Goal: Find specific page/section: Find specific page/section

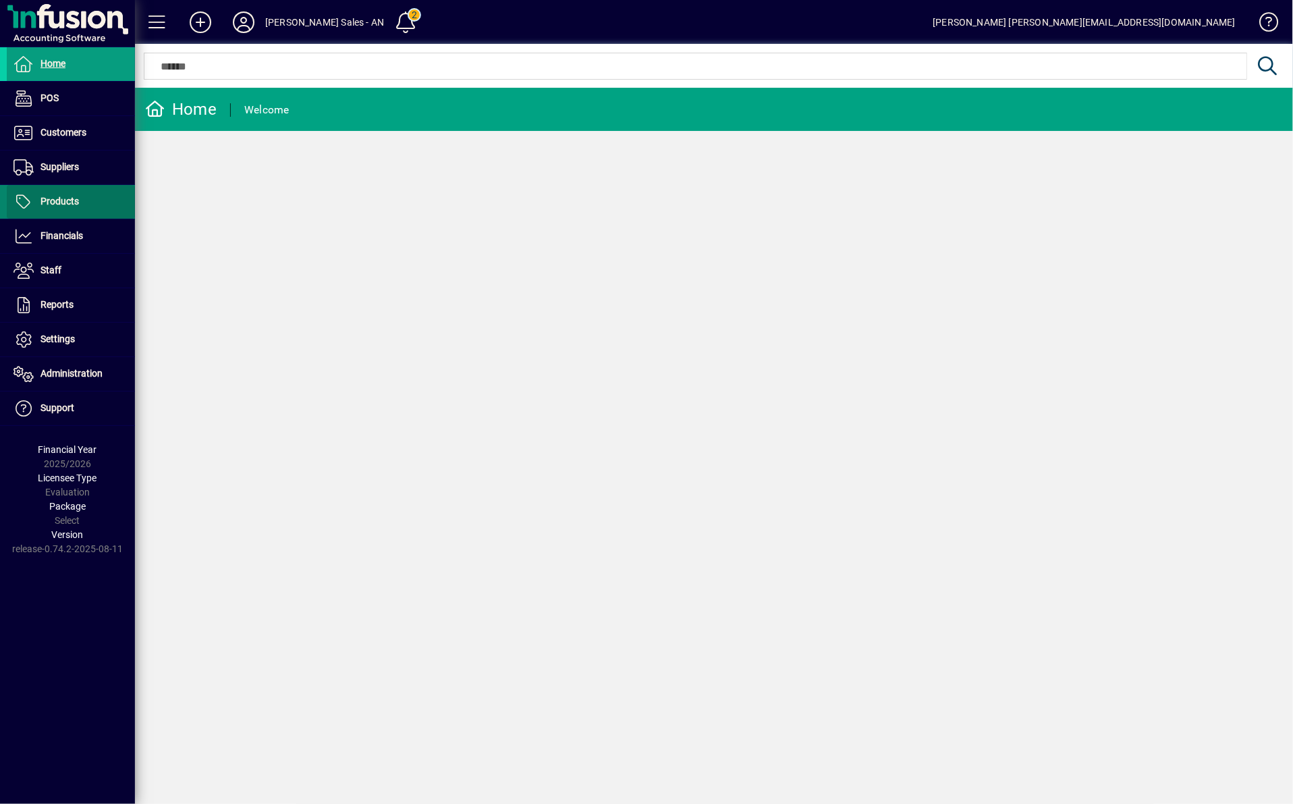
click at [61, 194] on span "Products" at bounding box center [43, 202] width 72 height 16
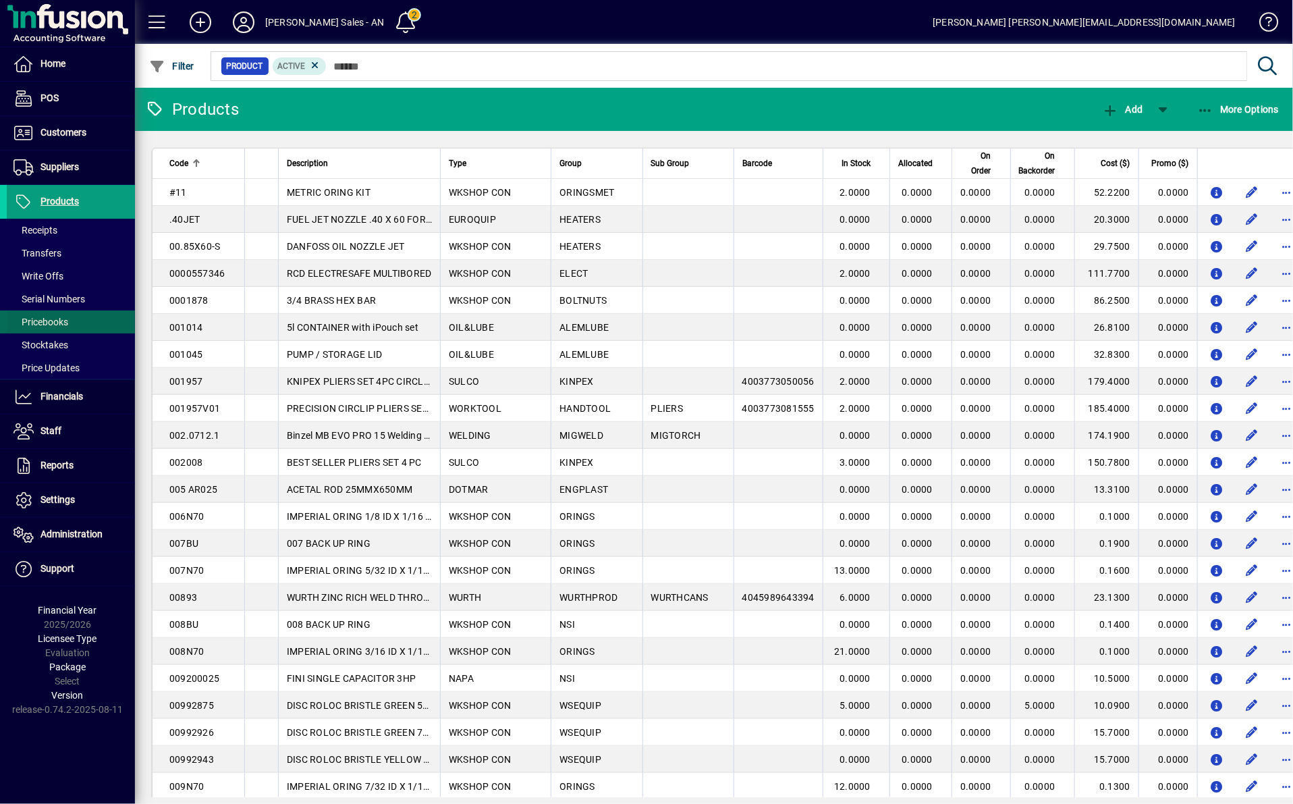
click at [59, 325] on span "Pricebooks" at bounding box center [41, 322] width 55 height 11
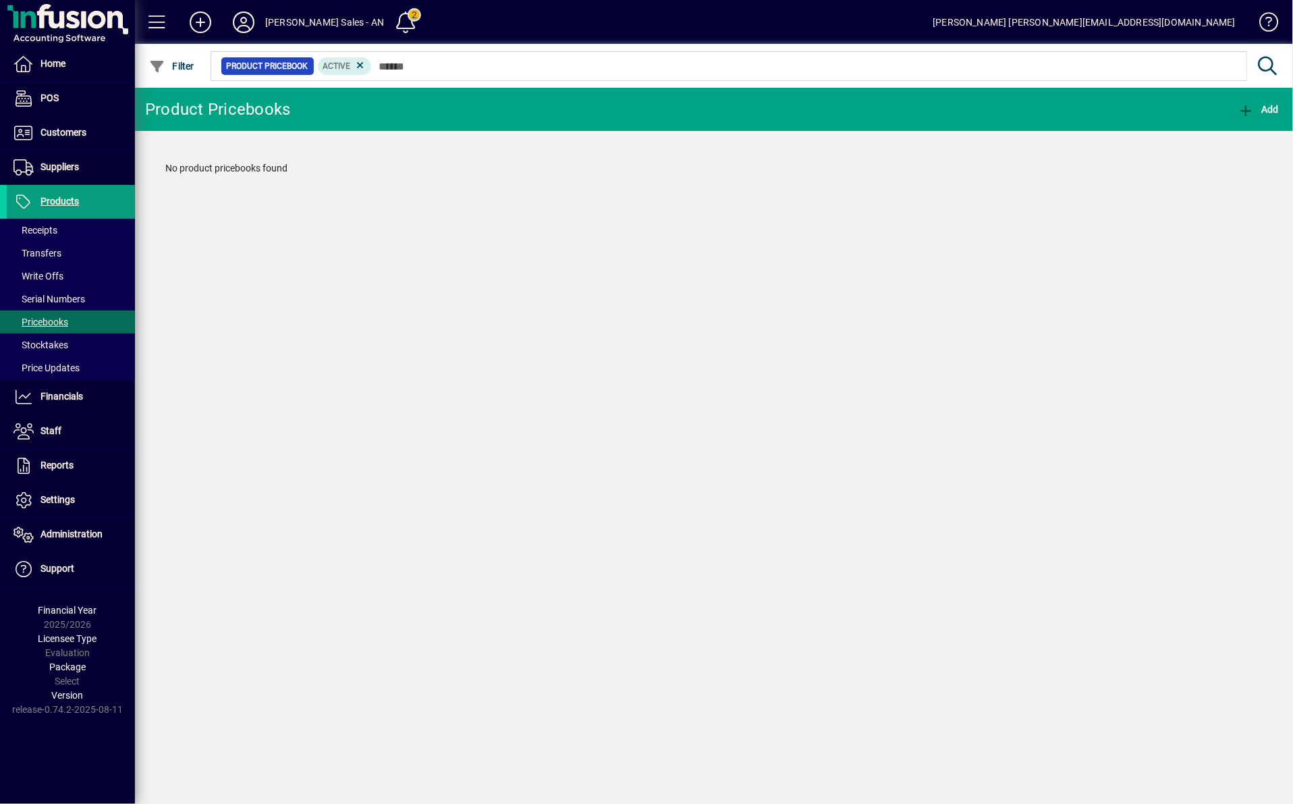
click at [1272, 9] on span at bounding box center [1263, 25] width 32 height 32
click at [250, 33] on span at bounding box center [243, 22] width 43 height 32
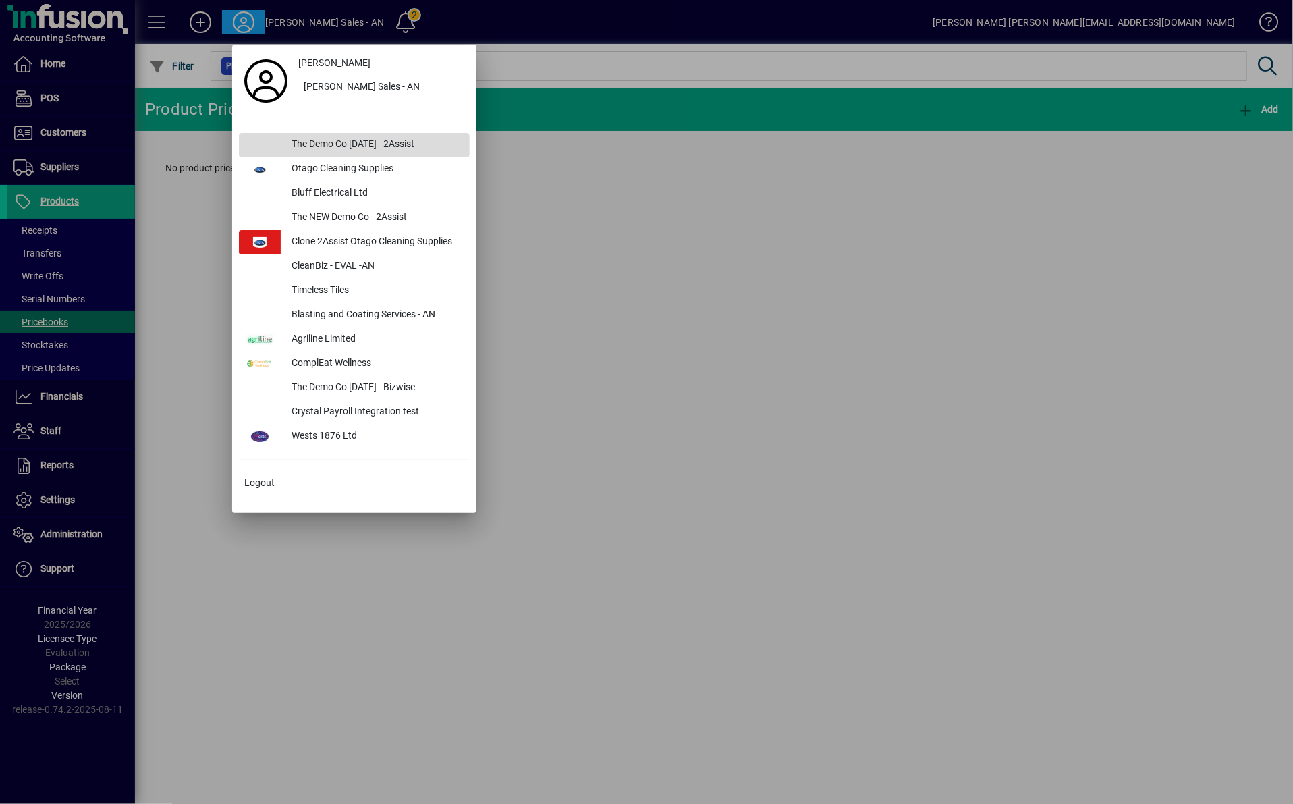
click at [348, 144] on div "The Demo Co [DATE] - 2Assist" at bounding box center [375, 145] width 189 height 24
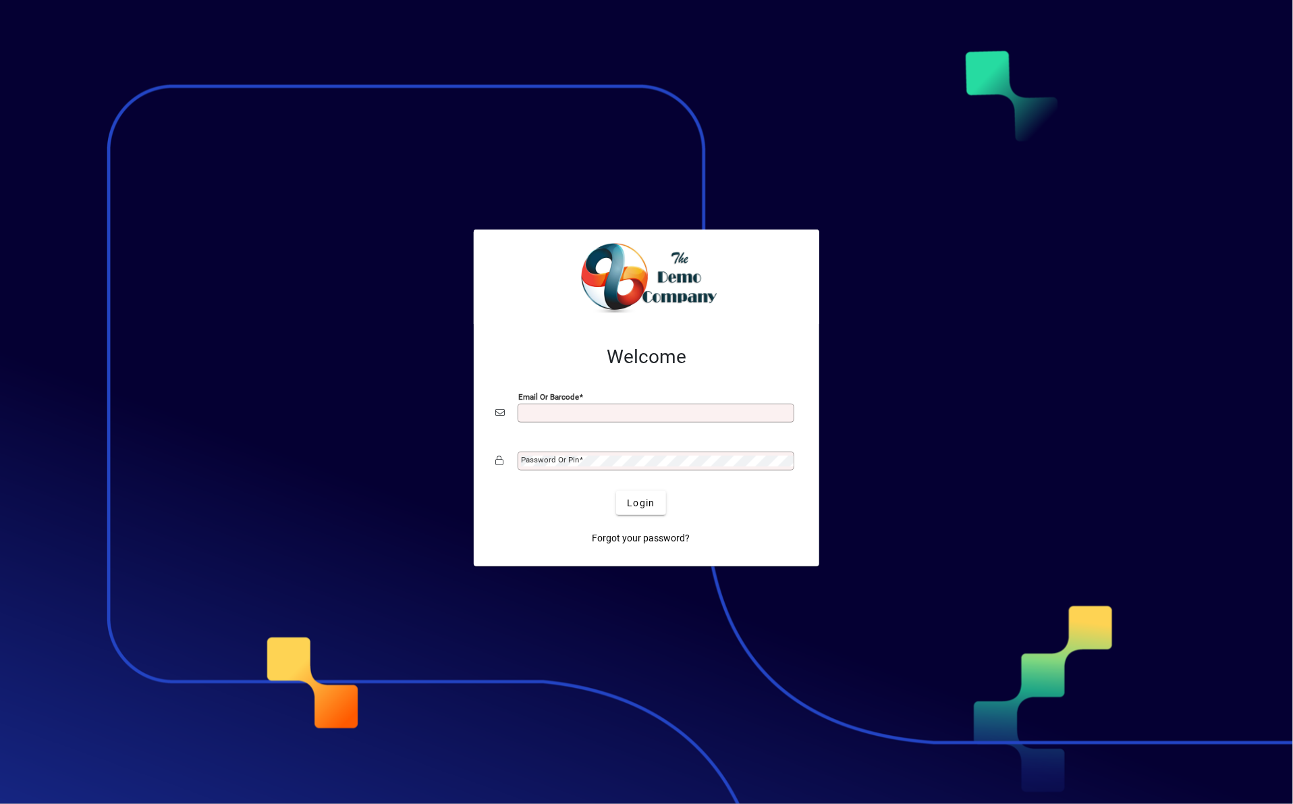
click at [600, 408] on input "Email or Barcode" at bounding box center [657, 413] width 273 height 11
type input "**********"
click at [616, 491] on button "Login" at bounding box center [640, 503] width 49 height 24
